Goal: Task Accomplishment & Management: Use online tool/utility

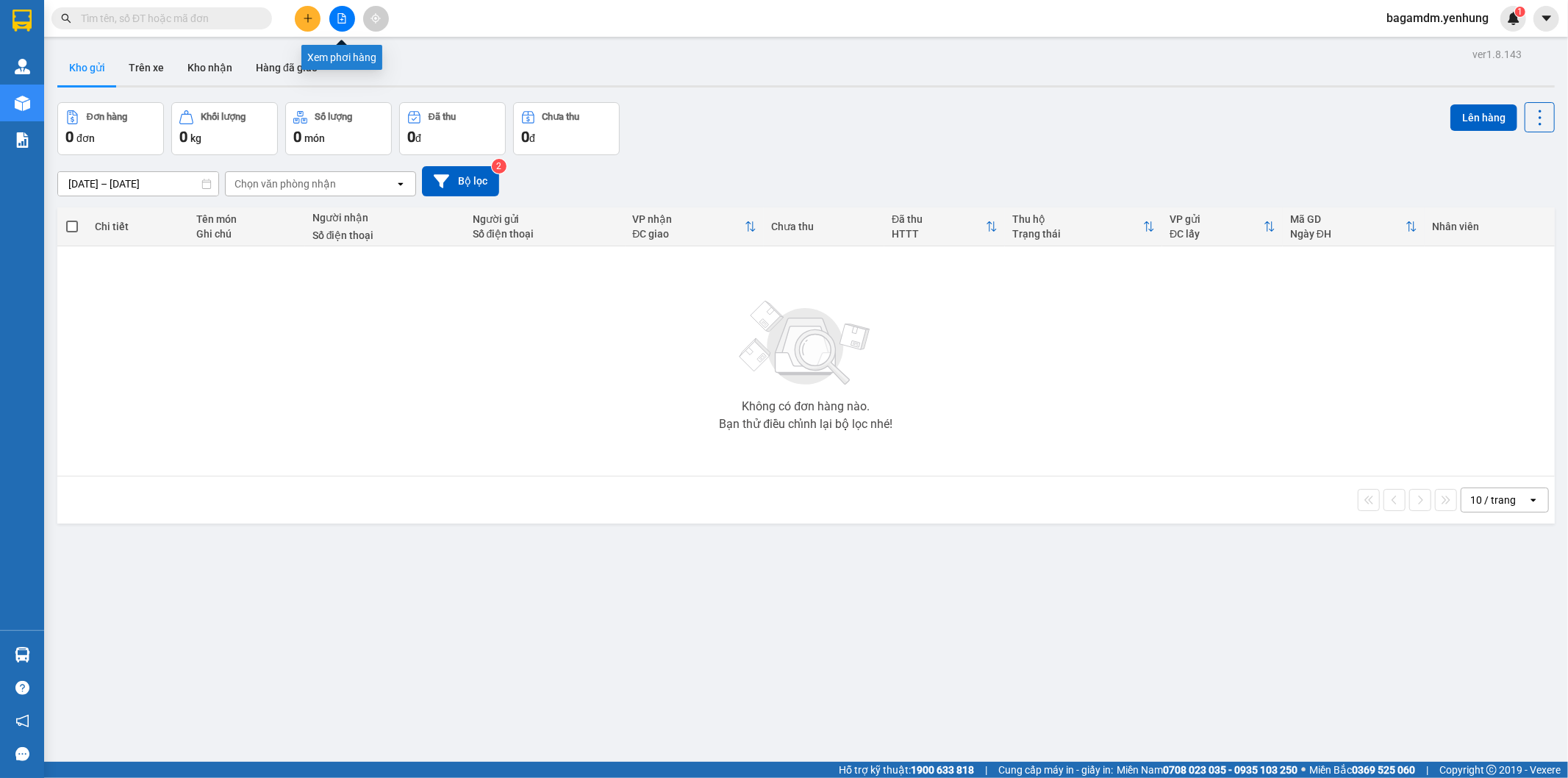
click at [348, 8] on button at bounding box center [341, 18] width 26 height 26
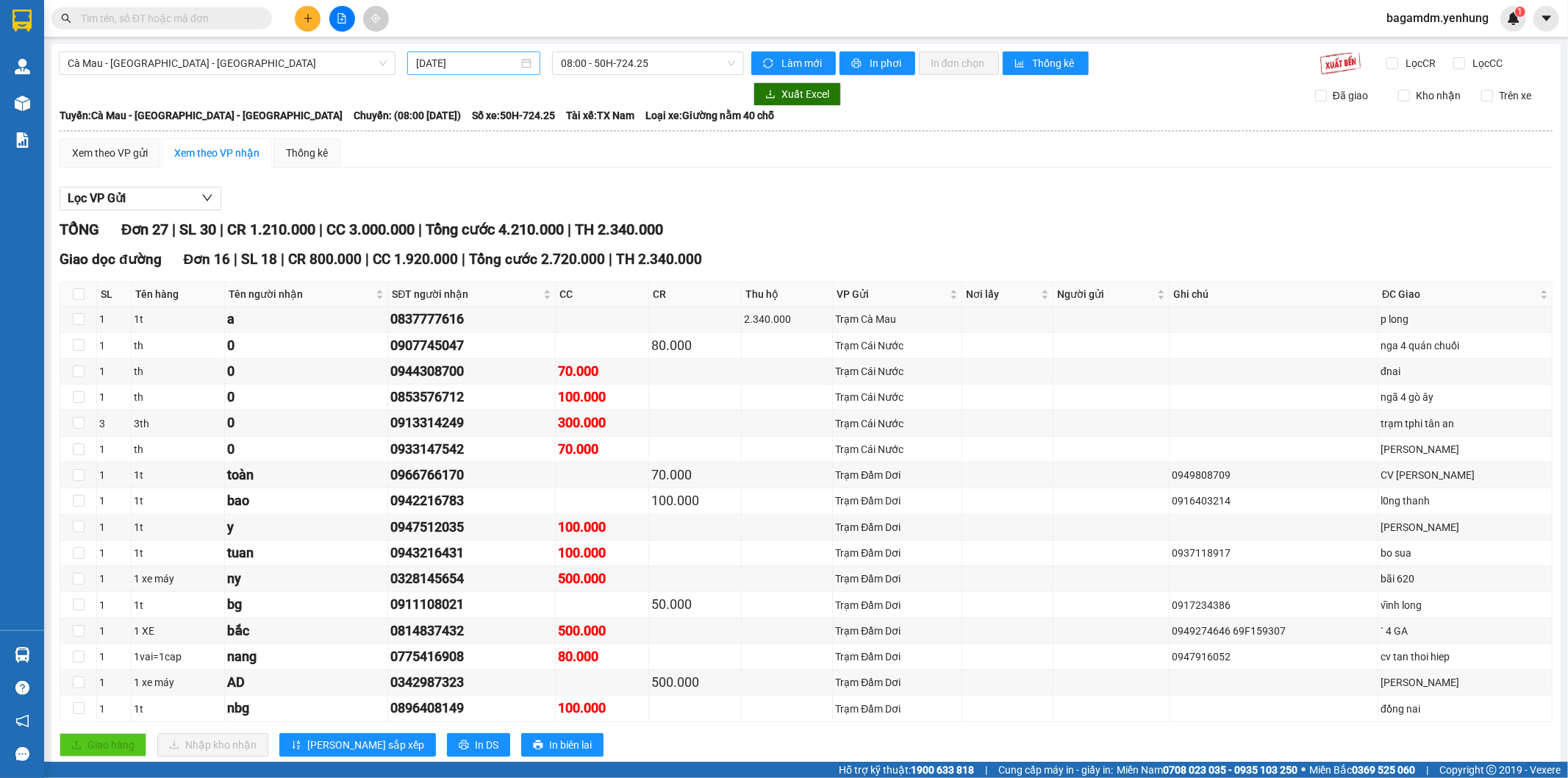
click at [450, 63] on input "[DATE]" at bounding box center [467, 63] width 102 height 16
click at [664, 107] on span "Loại xe: Giường nằm 40 chỗ" at bounding box center [709, 115] width 128 height 16
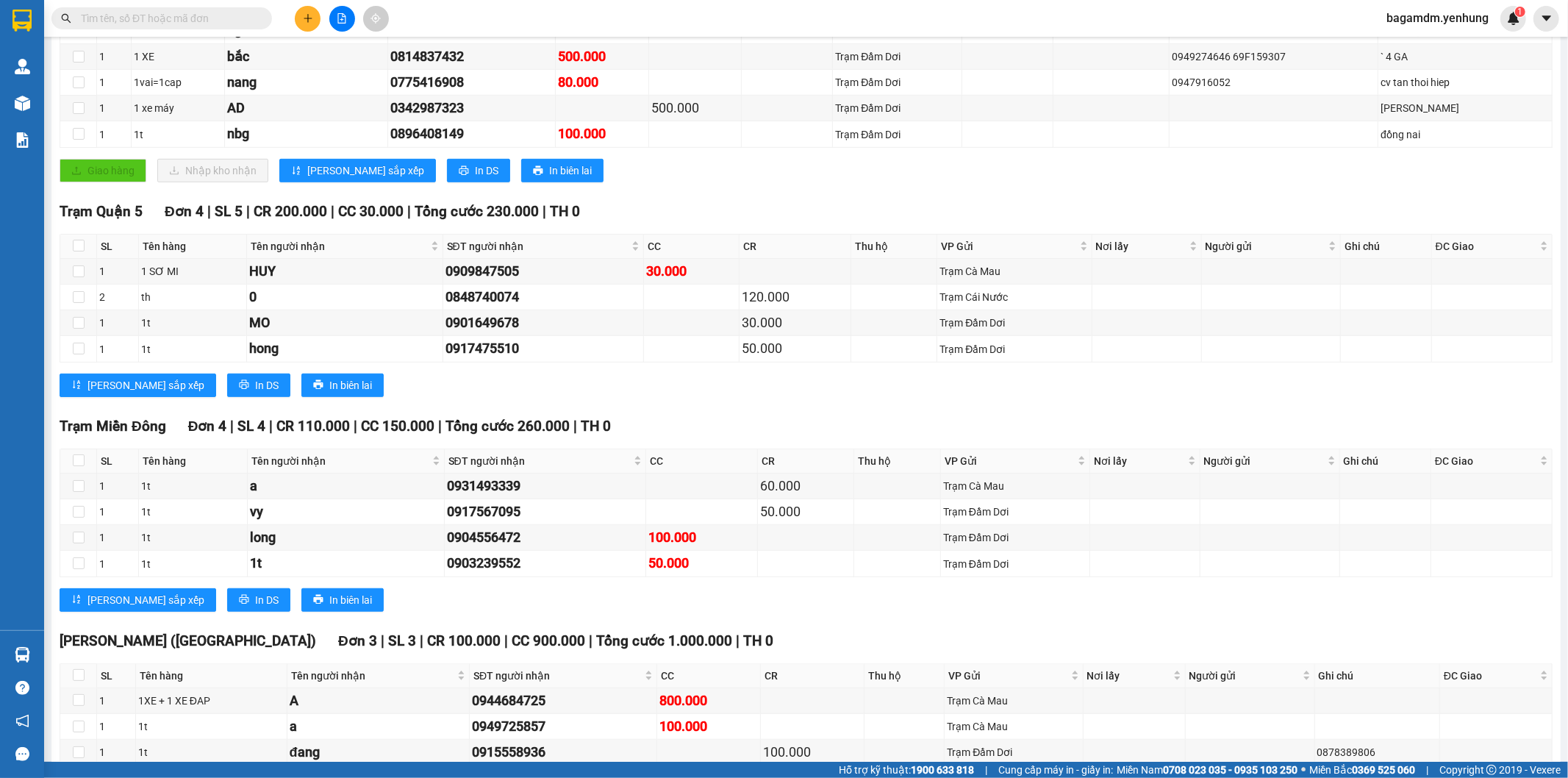
scroll to position [656, 0]
